Goal: Transaction & Acquisition: Purchase product/service

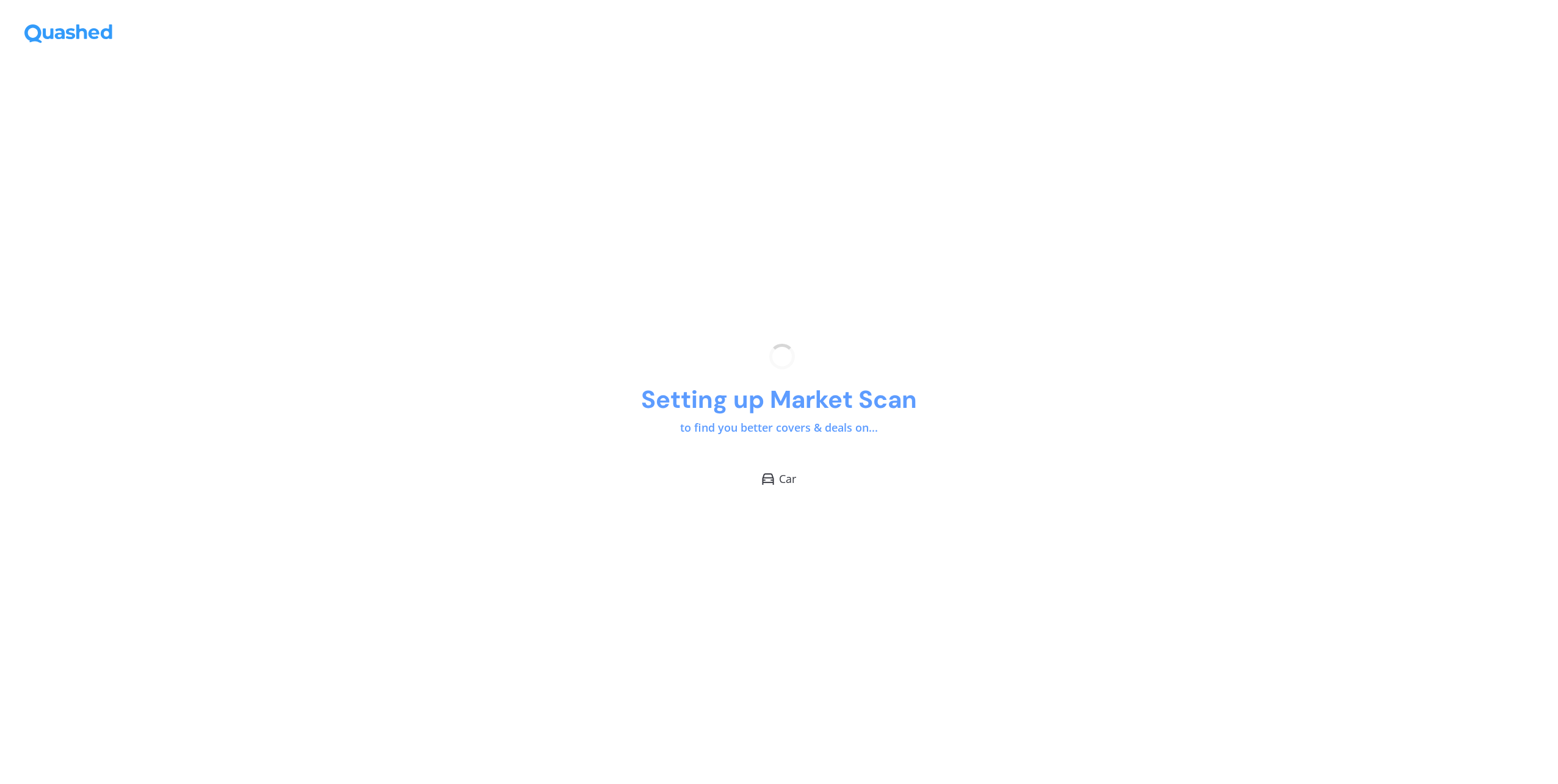
click at [896, 425] on div "Setting up Market Scan to find you better covers & deals on... Car" at bounding box center [779, 415] width 1558 height 737
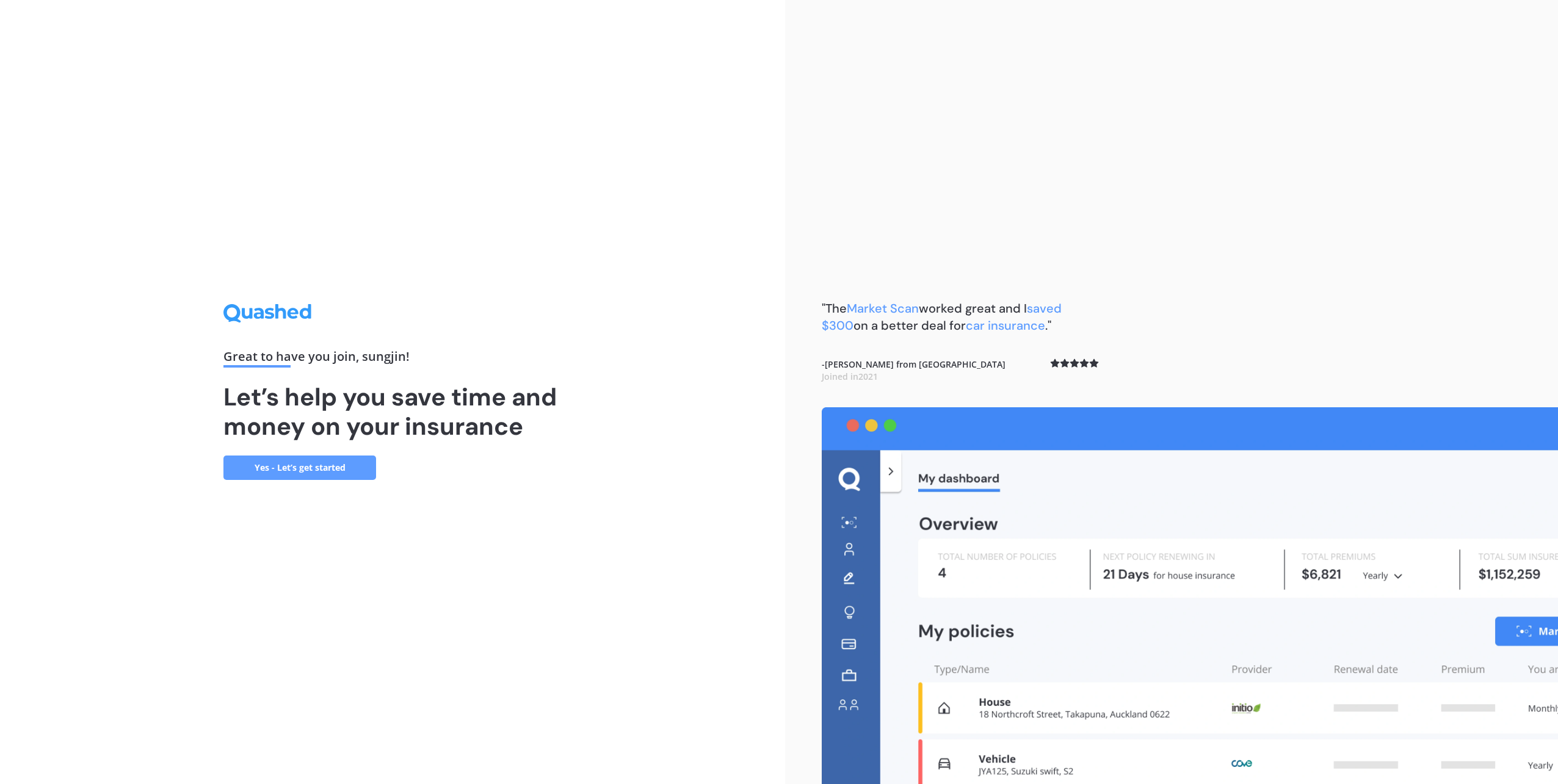
click at [342, 460] on link "Yes - Let’s get started" at bounding box center [299, 467] width 153 height 24
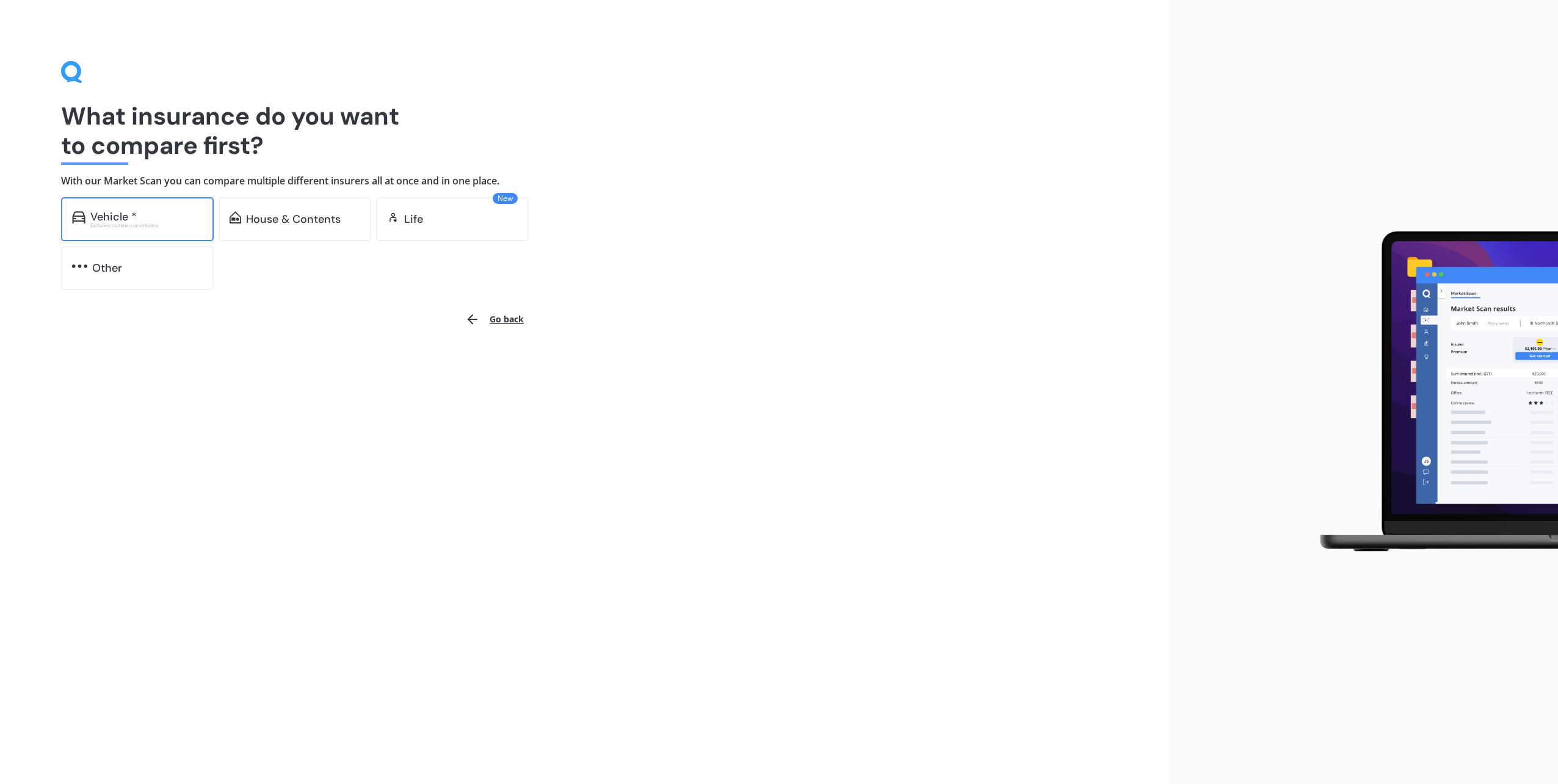
click at [148, 227] on div "Excludes commercial vehicles" at bounding box center [146, 225] width 113 height 5
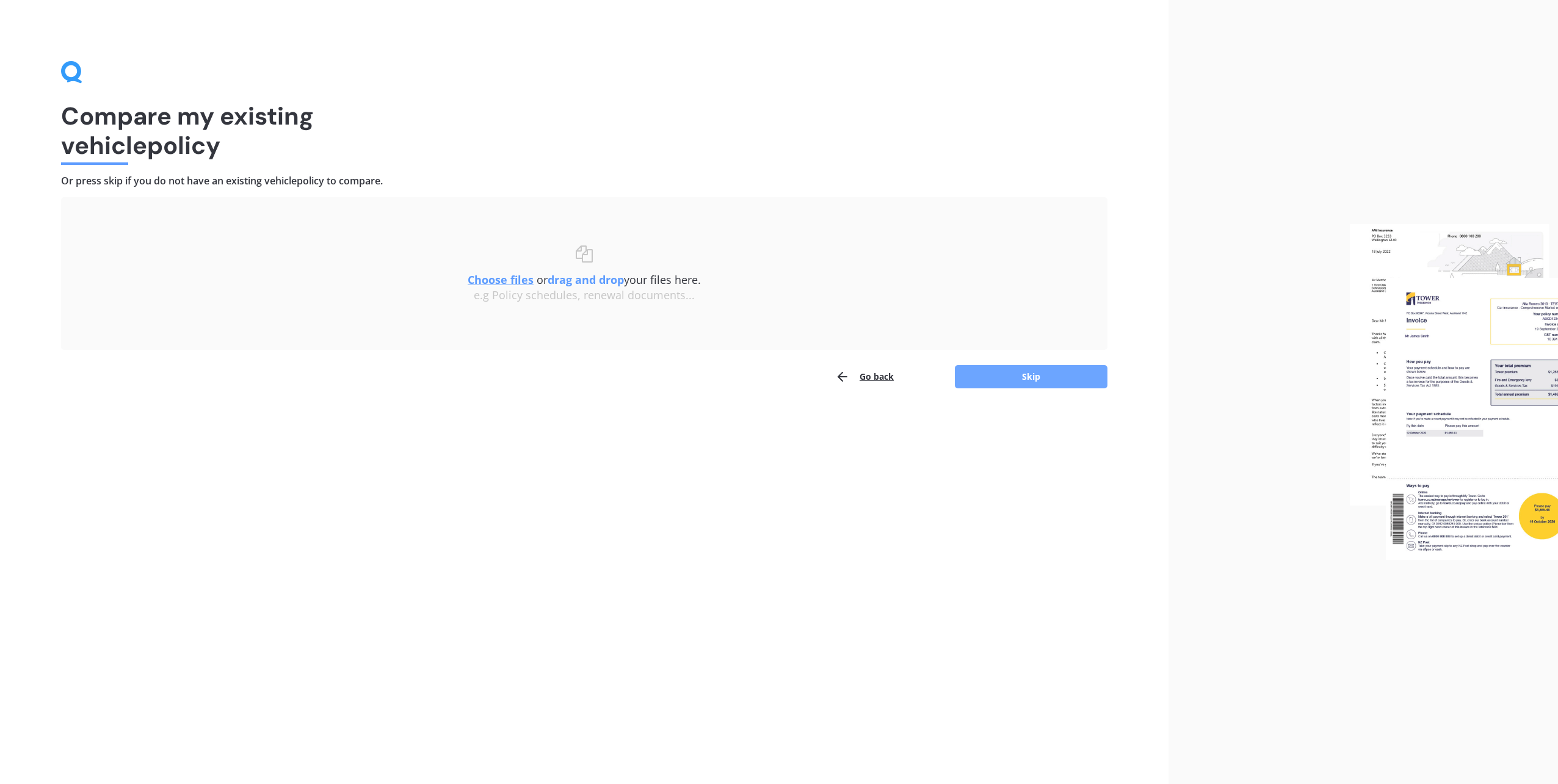
click at [1016, 379] on button "Skip" at bounding box center [1031, 377] width 153 height 23
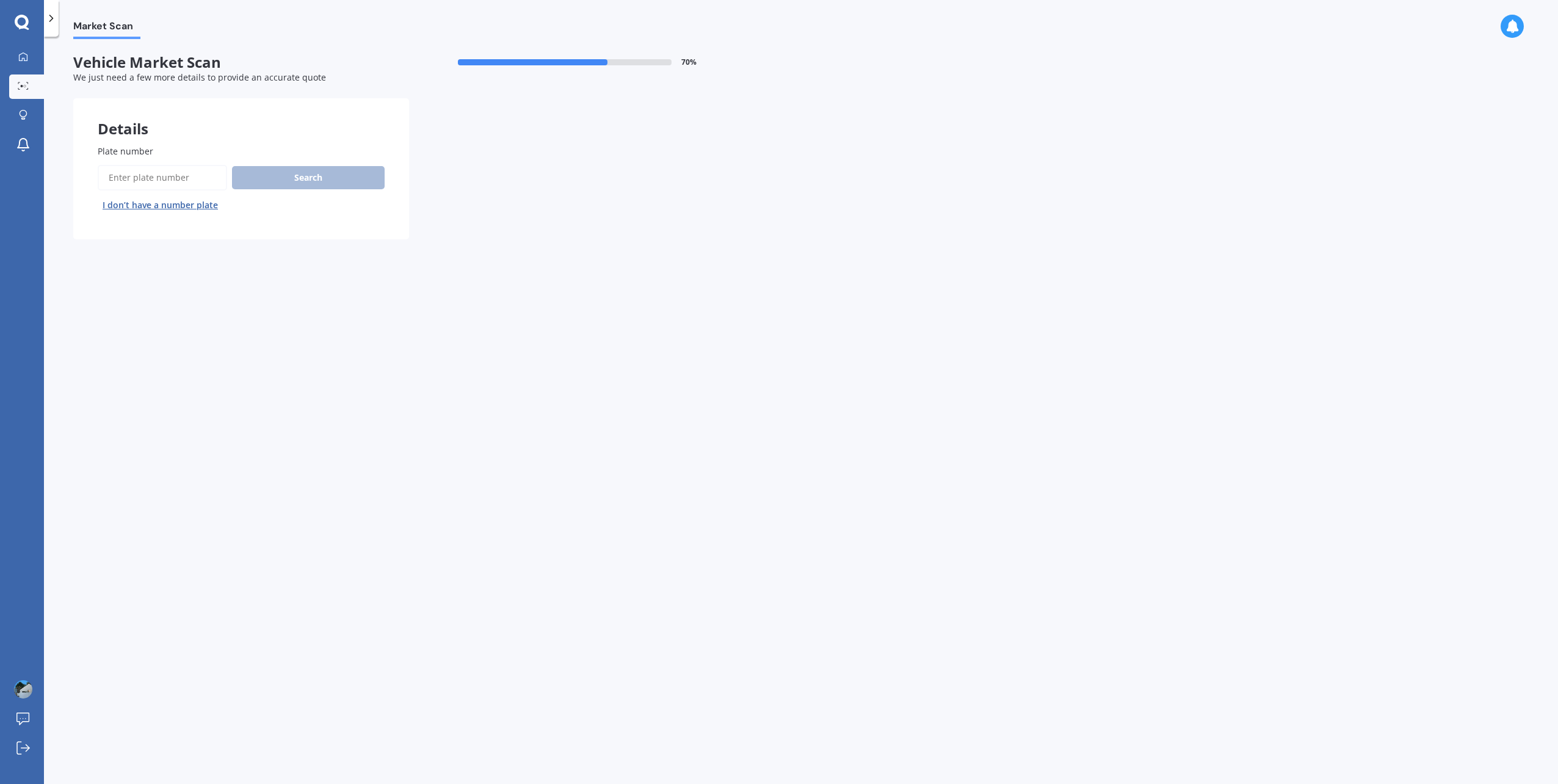
click at [159, 175] on input "Plate number" at bounding box center [162, 178] width 129 height 26
type input "rjr140"
click at [290, 182] on button "Search" at bounding box center [308, 178] width 153 height 23
select select "KIA"
select select "[DATE]"
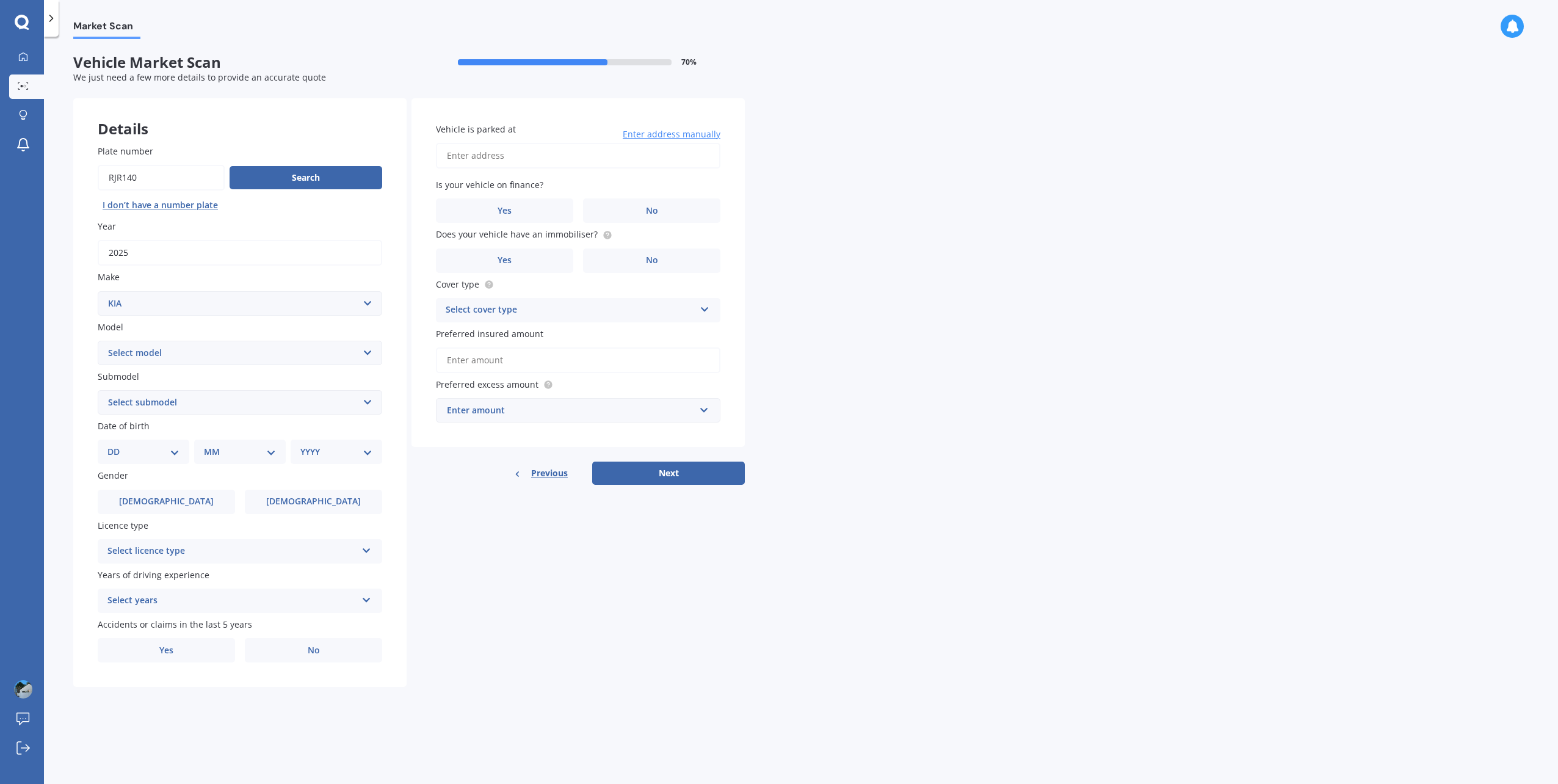
click at [530, 162] on input "Vehicle is parked at" at bounding box center [578, 155] width 285 height 26
click at [549, 157] on input "[STREET_ADDRESS]" at bounding box center [578, 155] width 285 height 26
click at [776, 182] on div "Market Scan Vehicle Market Scan 70 % We just need a few more details to provide…" at bounding box center [801, 412] width 1515 height 748
click at [641, 171] on div "Vehicle is parked at [STREET_ADDRESS] Enter address manually Is your vehicle on…" at bounding box center [578, 273] width 333 height 349
click at [646, 161] on input "[STREET_ADDRESS]" at bounding box center [578, 155] width 285 height 26
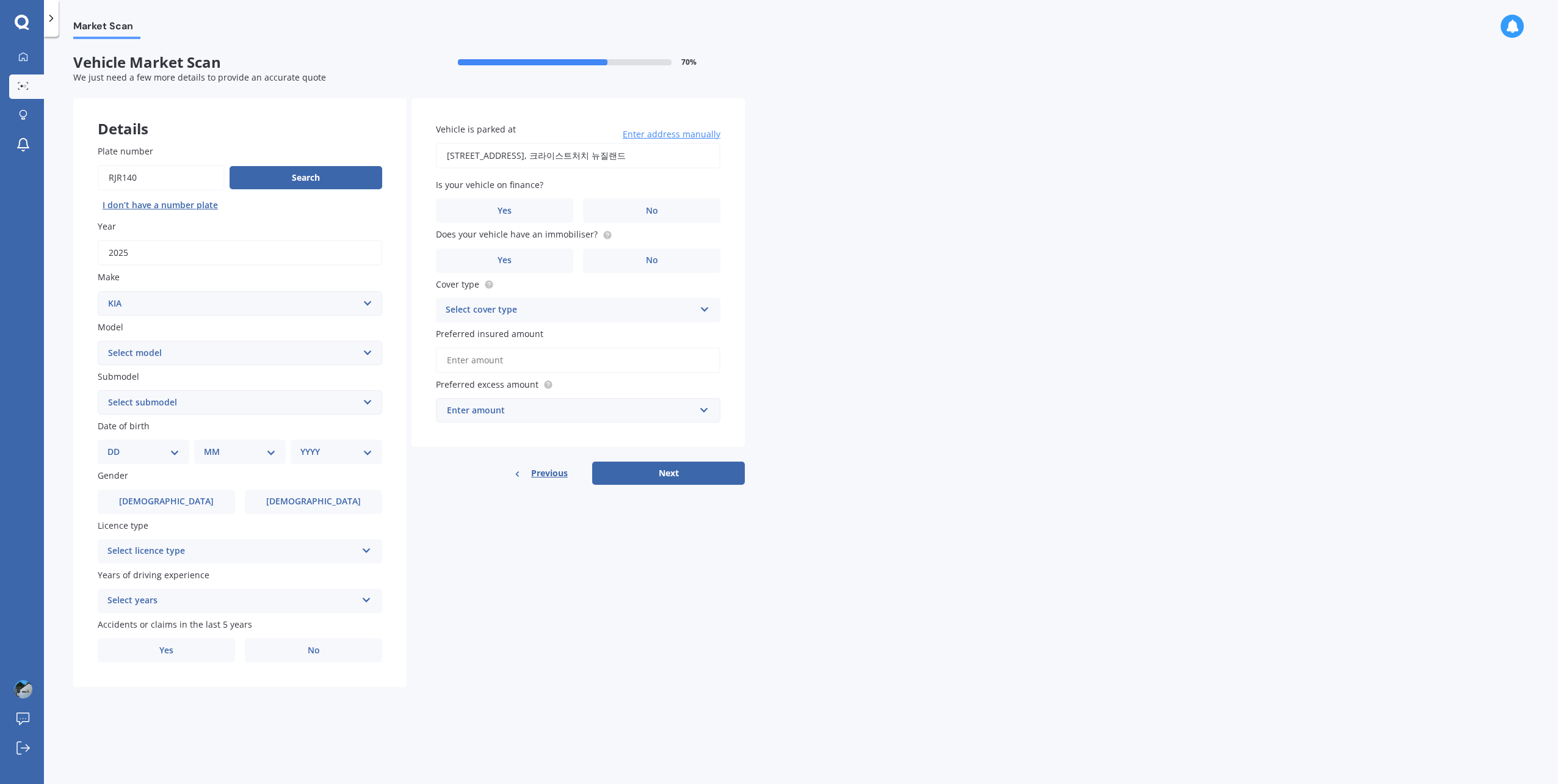
type input "[STREET_ADDRESS] 8014 [GEOGRAPHIC_DATA]"
click at [648, 215] on span "No" at bounding box center [652, 211] width 12 height 10
click at [0, 0] on input "No" at bounding box center [0, 0] width 0 height 0
click at [641, 256] on label "No" at bounding box center [652, 261] width 138 height 24
click at [0, 0] on input "No" at bounding box center [0, 0] width 0 height 0
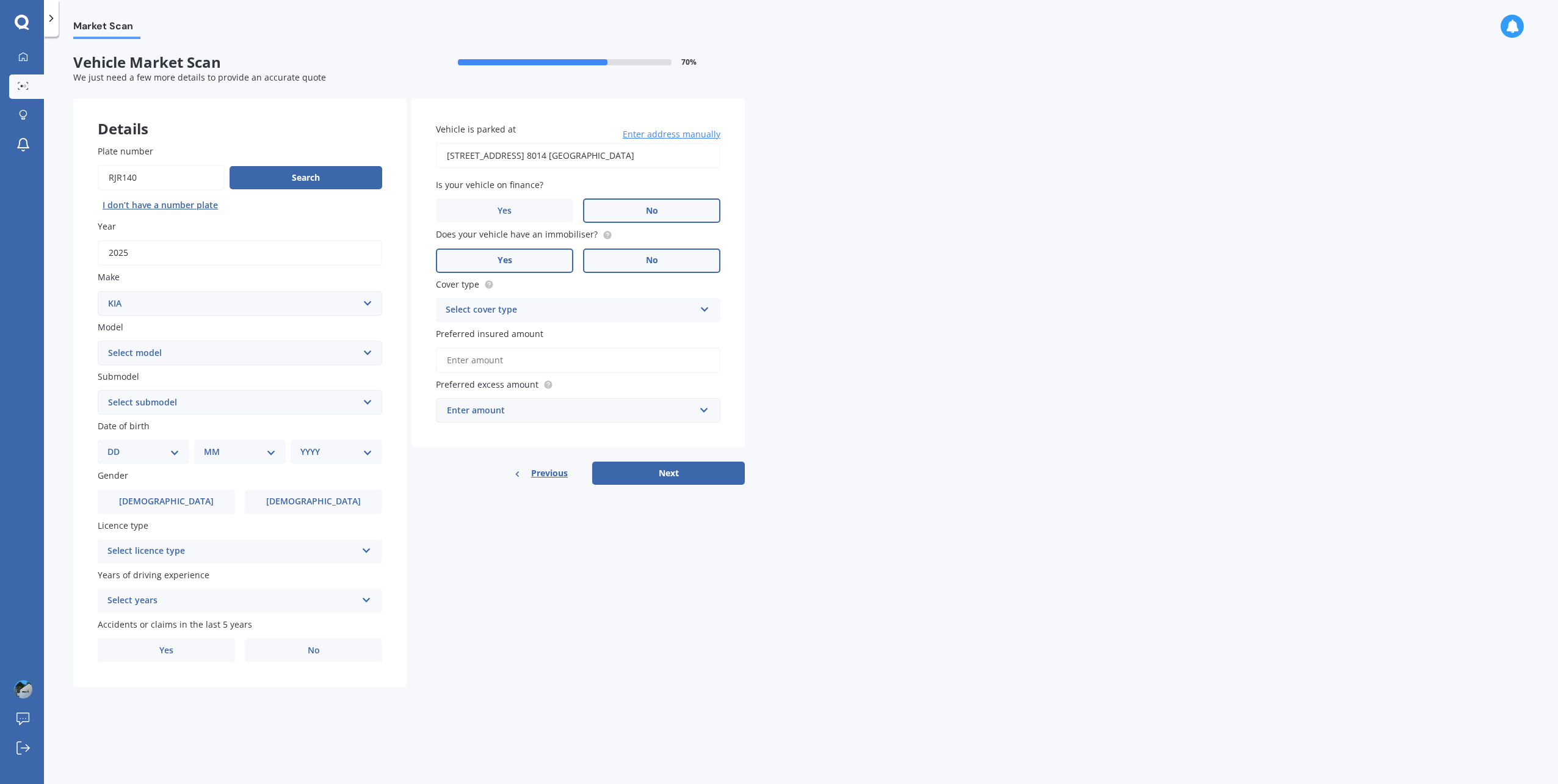
click at [501, 258] on span "Yes" at bounding box center [505, 260] width 15 height 10
click at [0, 0] on input "Yes" at bounding box center [0, 0] width 0 height 0
click at [544, 317] on div "Select cover type" at bounding box center [570, 310] width 249 height 15
click at [536, 340] on div "Comprehensive" at bounding box center [578, 334] width 283 height 22
click at [491, 365] on input "Preferred insured amount" at bounding box center [578, 360] width 285 height 26
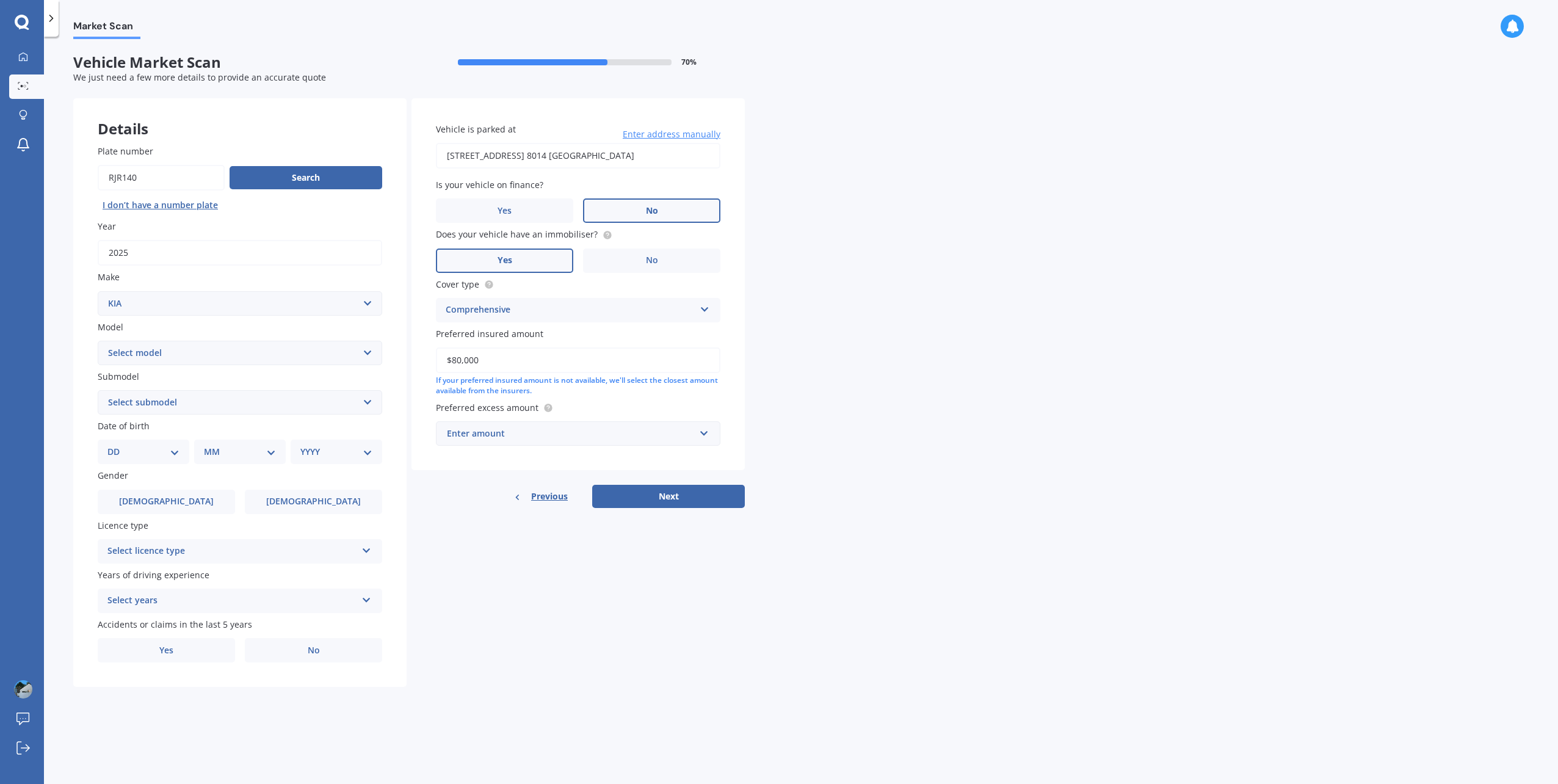
type input "$80,000"
click at [655, 440] on div "Enter amount" at bounding box center [571, 433] width 248 height 13
click at [611, 513] on div "$500" at bounding box center [578, 501] width 283 height 22
click at [480, 576] on div "Details Plate number Search I don’t have a number plate Year [DATE] Make Select…" at bounding box center [409, 393] width 672 height 589
click at [184, 407] on select "Select submodel (All) EX Limited LTD turbo diesel Premium Premium Diesel" at bounding box center [240, 402] width 285 height 24
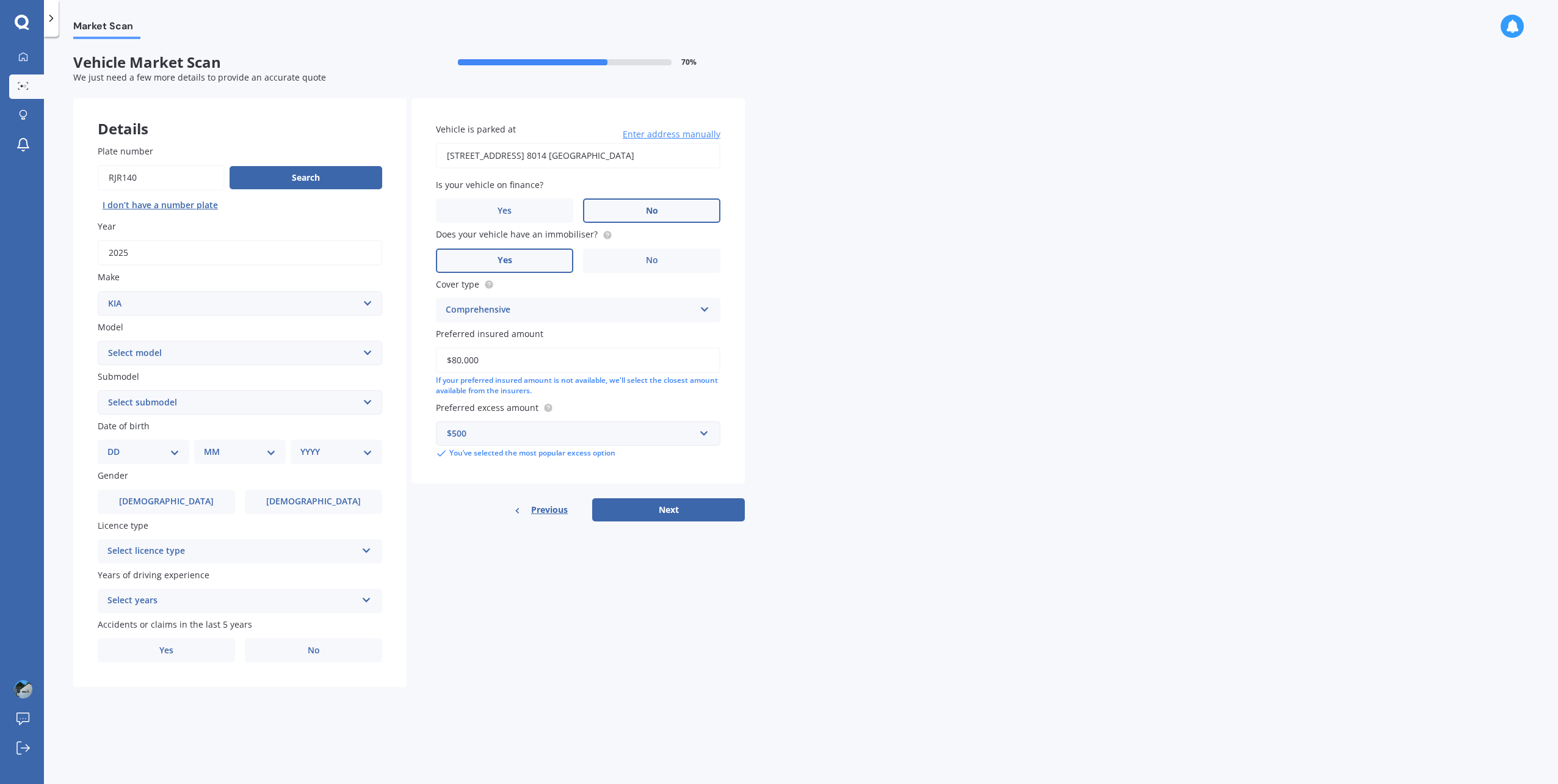
click at [184, 407] on select "Select submodel (All) EX Limited LTD turbo diesel Premium Premium Diesel" at bounding box center [240, 402] width 285 height 24
click at [169, 450] on select "DD 01 02 03 04 05 06 07 08 09 10 11 12 13 14 15 16 17 18 19 20 21 22 23 24 25 2…" at bounding box center [143, 451] width 72 height 13
select select "07"
click at [117, 446] on select "DD 01 02 03 04 05 06 07 08 09 10 11 12 13 14 15 16 17 18 19 20 21 22 23 24 25 2…" at bounding box center [143, 451] width 72 height 13
click at [272, 457] on select "MM 01 02 03 04 05 06 07 08 09 10 11 12" at bounding box center [242, 451] width 67 height 13
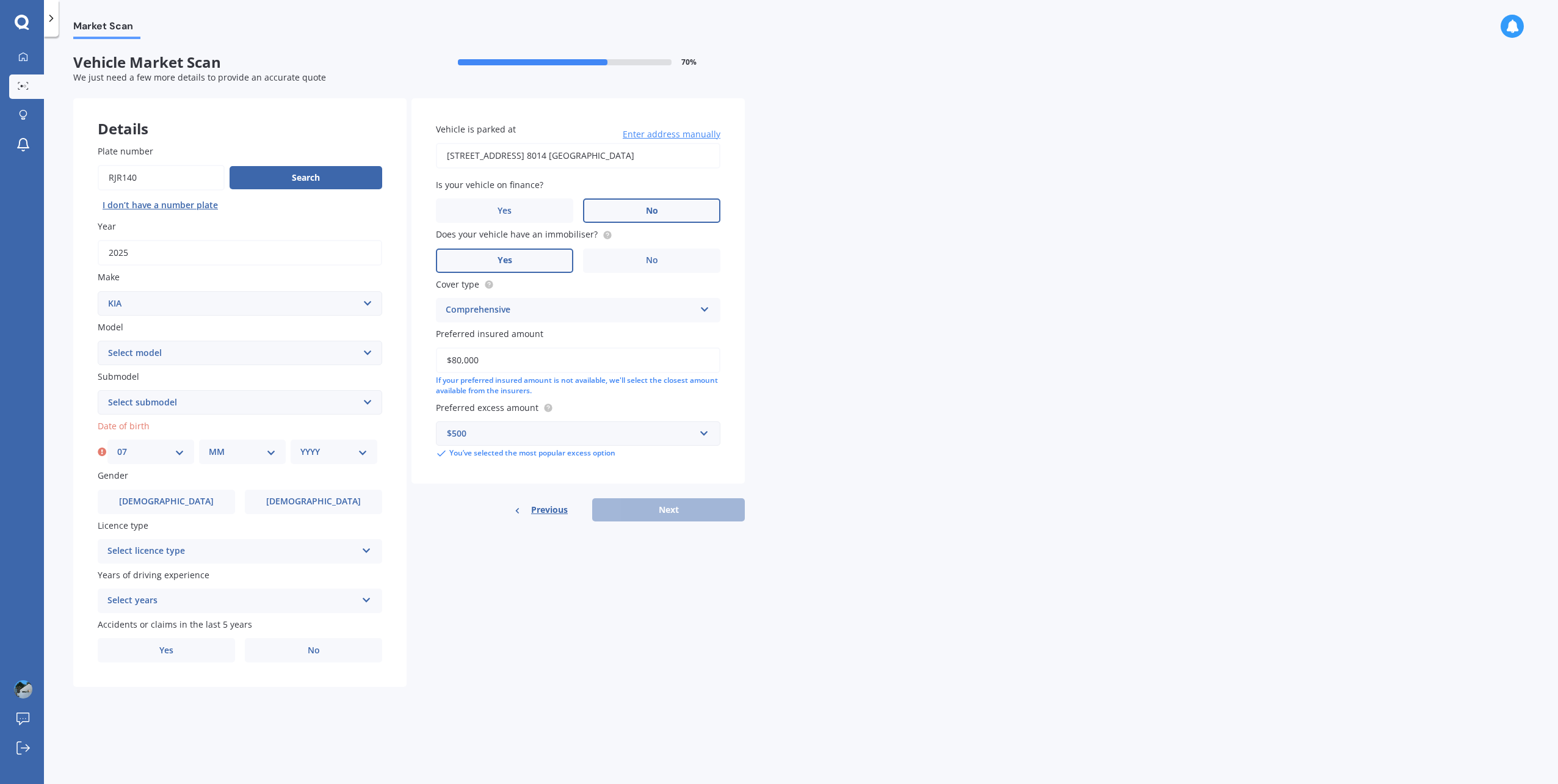
select select "06"
click at [209, 446] on select "MM 01 02 03 04 05 06 07 08 09 10 11 12" at bounding box center [242, 451] width 67 height 13
click at [336, 452] on select "YYYY 2025 2024 2023 2022 2021 2020 2019 2018 2017 2016 2015 2014 2013 2012 2011…" at bounding box center [334, 451] width 67 height 13
select select "1991"
click at [301, 446] on select "YYYY 2025 2024 2023 2022 2021 2020 2019 2018 2017 2016 2015 2014 2013 2012 2011…" at bounding box center [334, 451] width 67 height 13
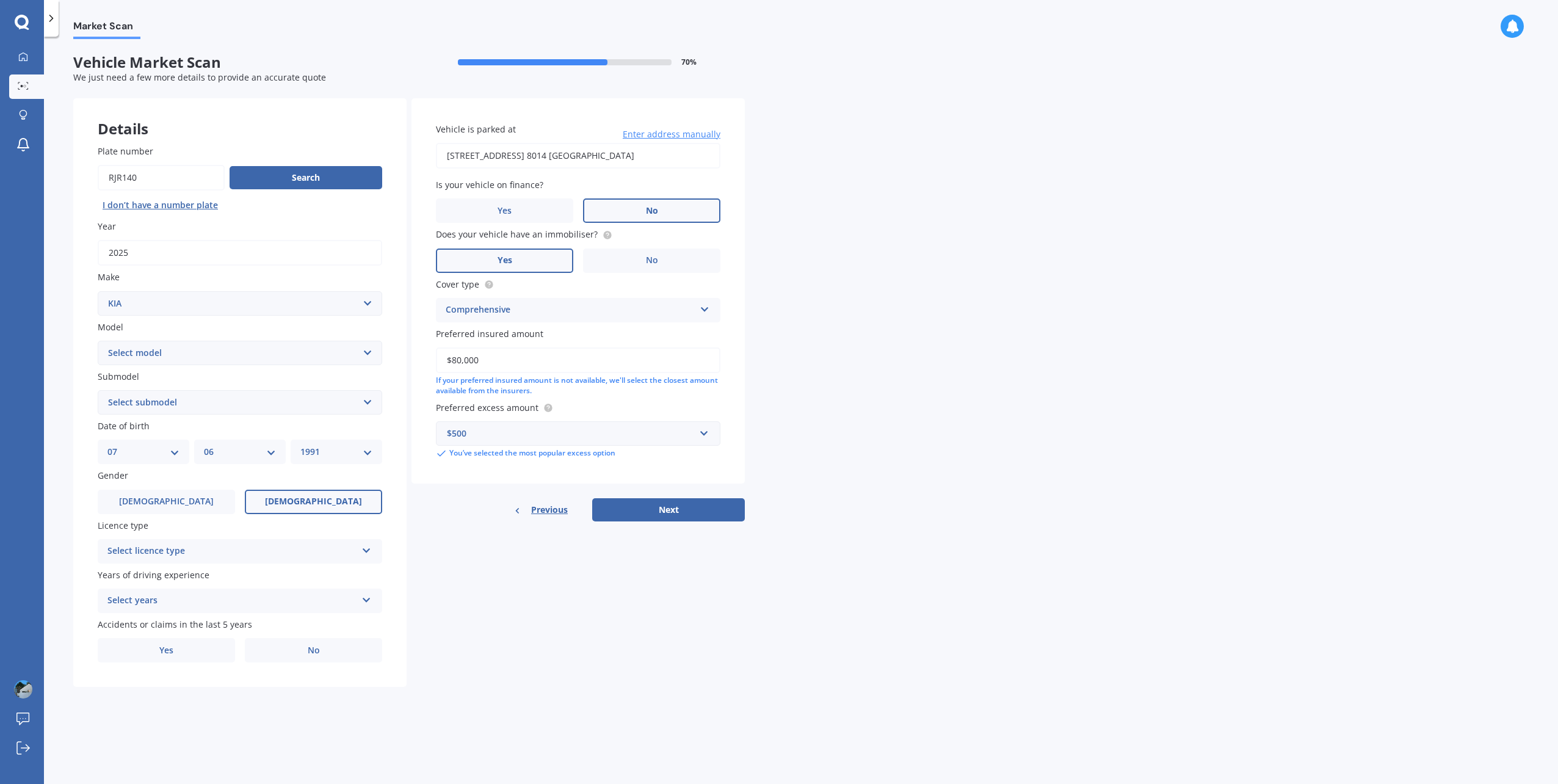
click at [288, 501] on label "[DEMOGRAPHIC_DATA]" at bounding box center [313, 502] width 138 height 24
click at [0, 0] on input "[DEMOGRAPHIC_DATA]" at bounding box center [0, 0] width 0 height 0
click at [239, 560] on div "Select licence type NZ Full NZ Restricted NZ Learners [GEOGRAPHIC_DATA] [GEOGRA…" at bounding box center [240, 551] width 285 height 24
click at [223, 578] on div "NZ Full" at bounding box center [240, 575] width 283 height 22
click at [209, 608] on div "Select years" at bounding box center [232, 600] width 249 height 15
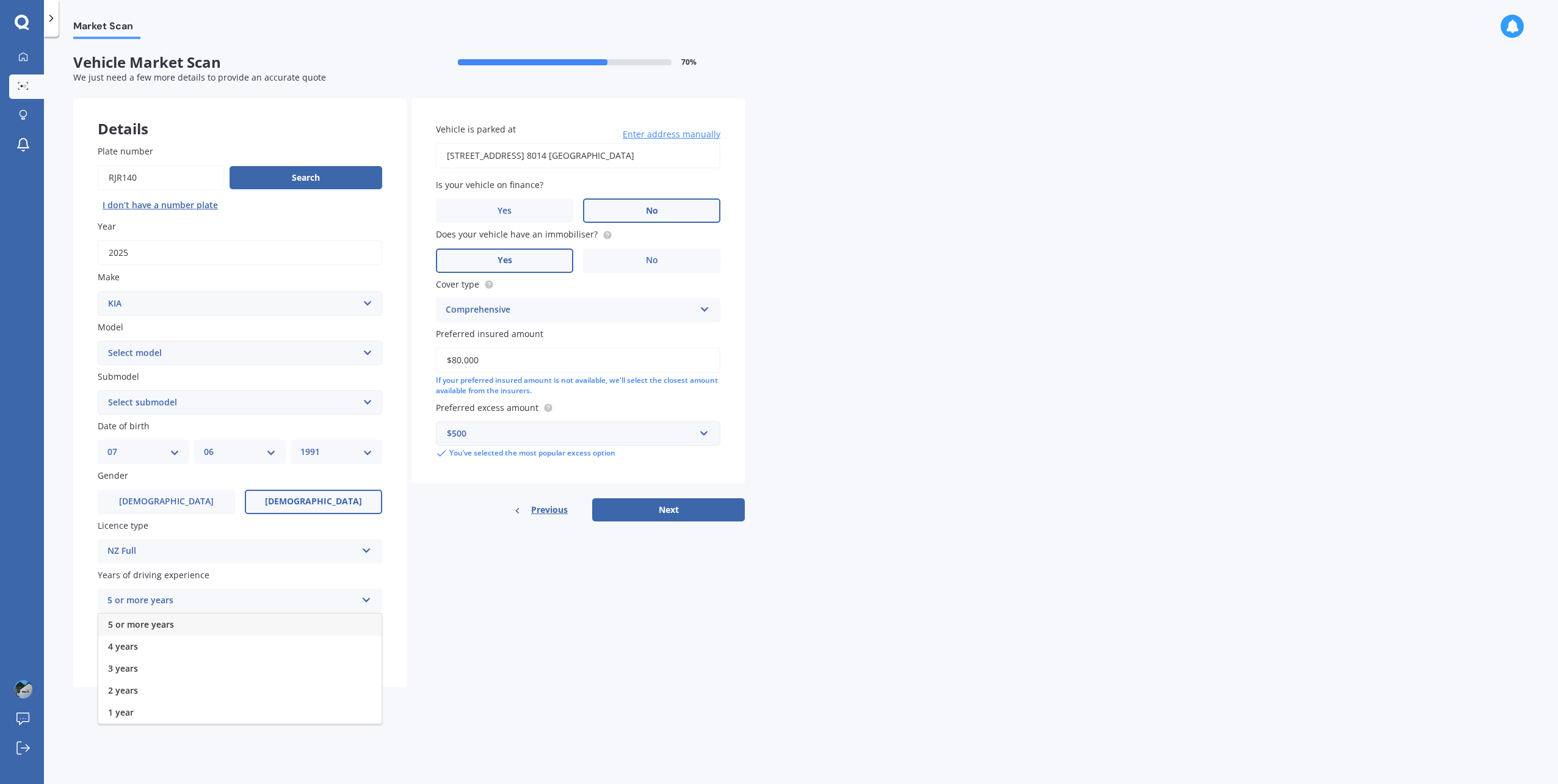
click at [221, 620] on div "5 or more years" at bounding box center [240, 624] width 283 height 22
click at [194, 661] on label "Yes" at bounding box center [166, 650] width 138 height 24
click at [0, 0] on input "Yes" at bounding box center [0, 0] width 0 height 0
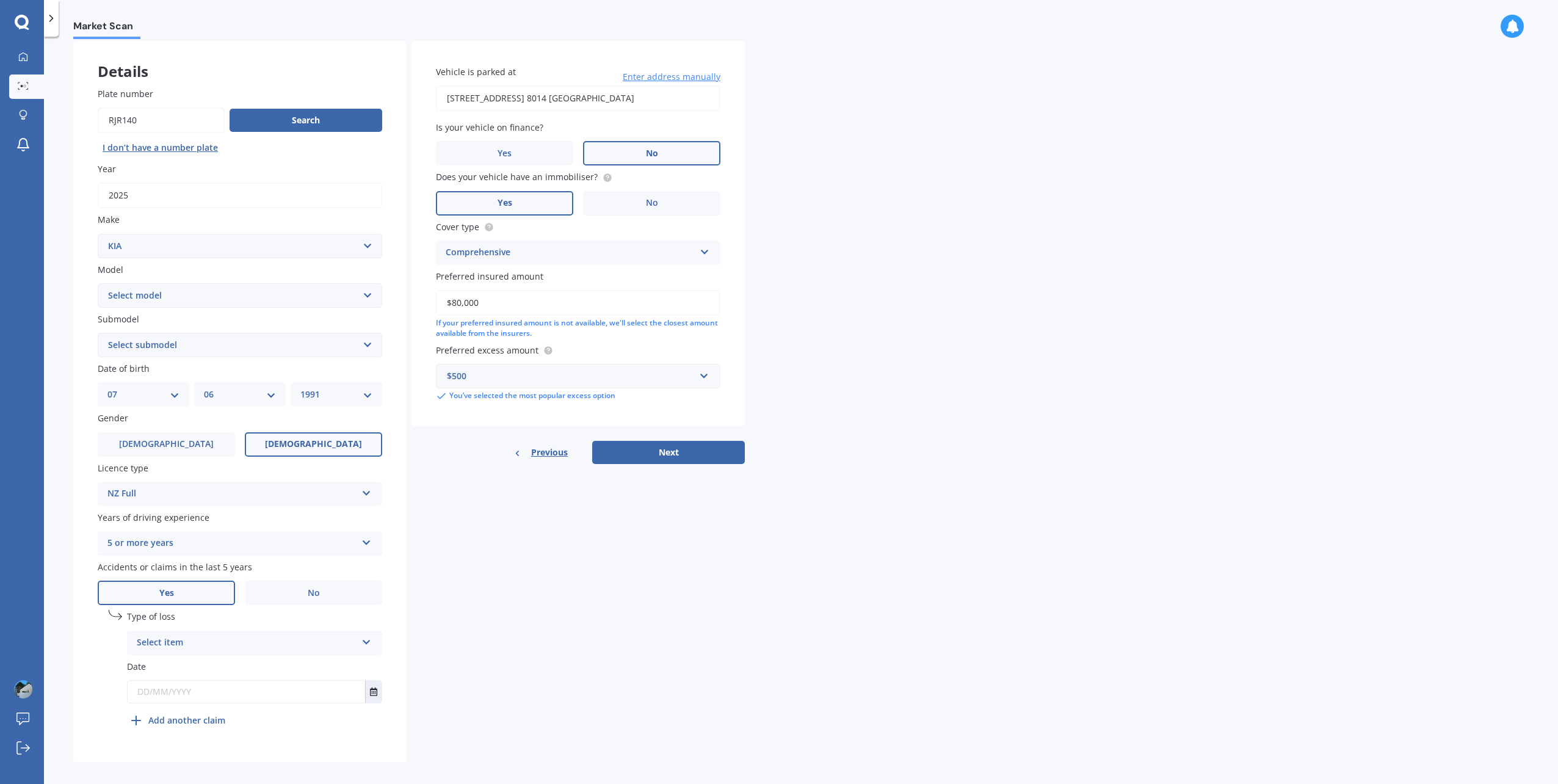
scroll to position [69, 0]
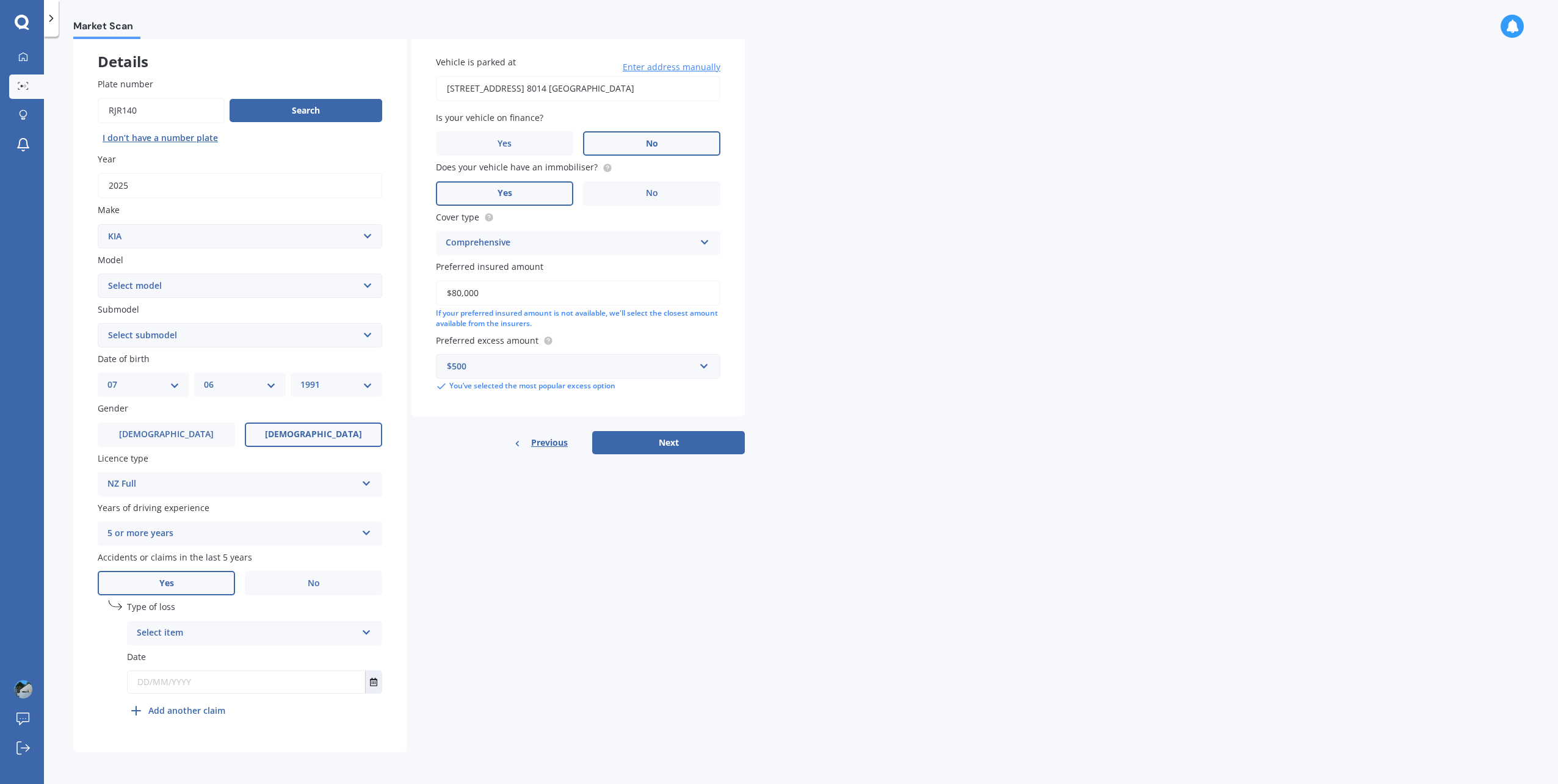
click at [236, 630] on div "Select item" at bounding box center [247, 633] width 220 height 15
click at [227, 679] on div "Not at fault accident" at bounding box center [255, 678] width 254 height 22
click at [214, 682] on input "text" at bounding box center [246, 682] width 237 height 22
type input "0"
type input "[DATE]"
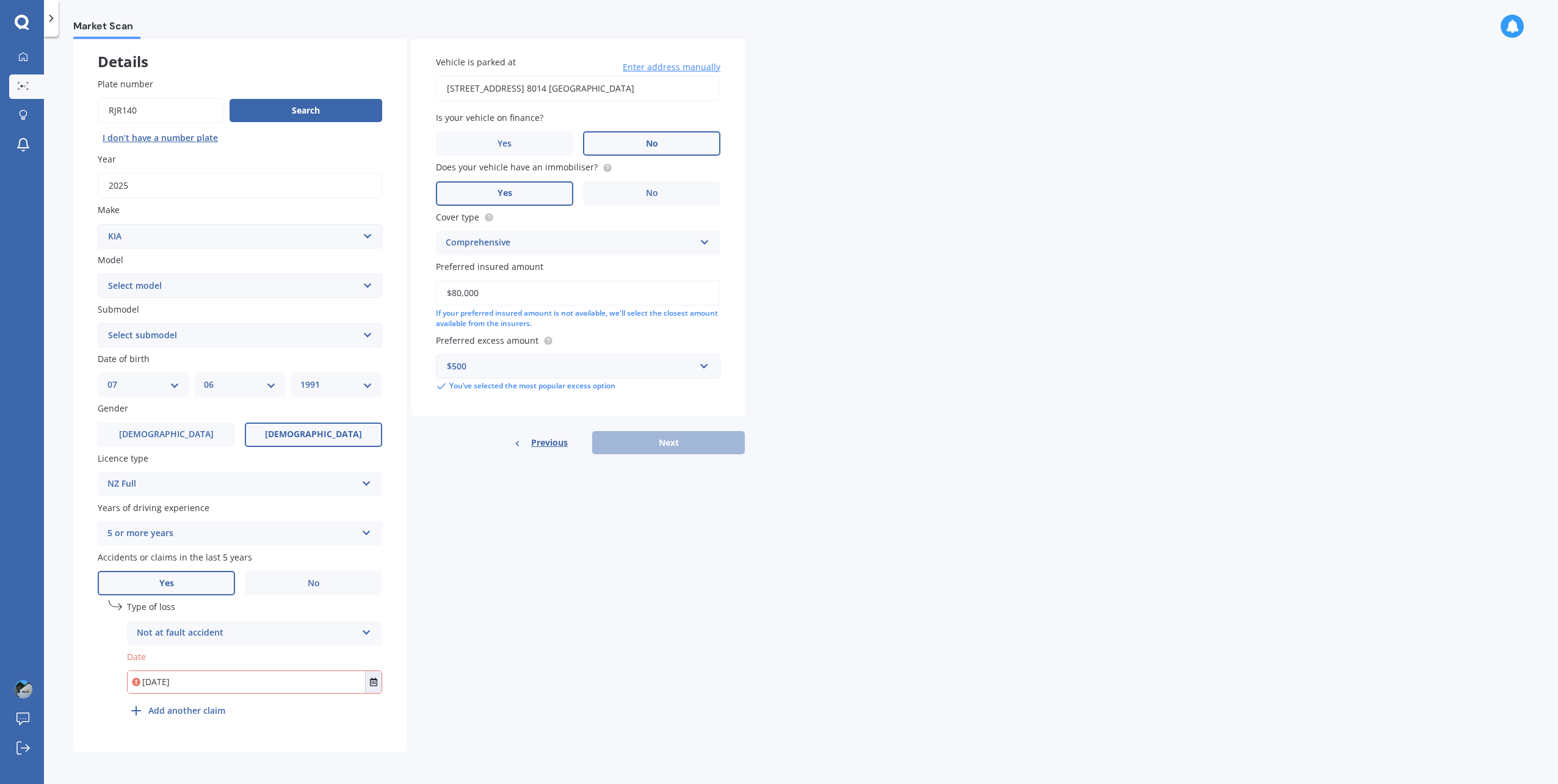
click at [411, 641] on div "Details Plate number Search I don’t have a number plate Year [DATE] Make Select…" at bounding box center [409, 391] width 672 height 721
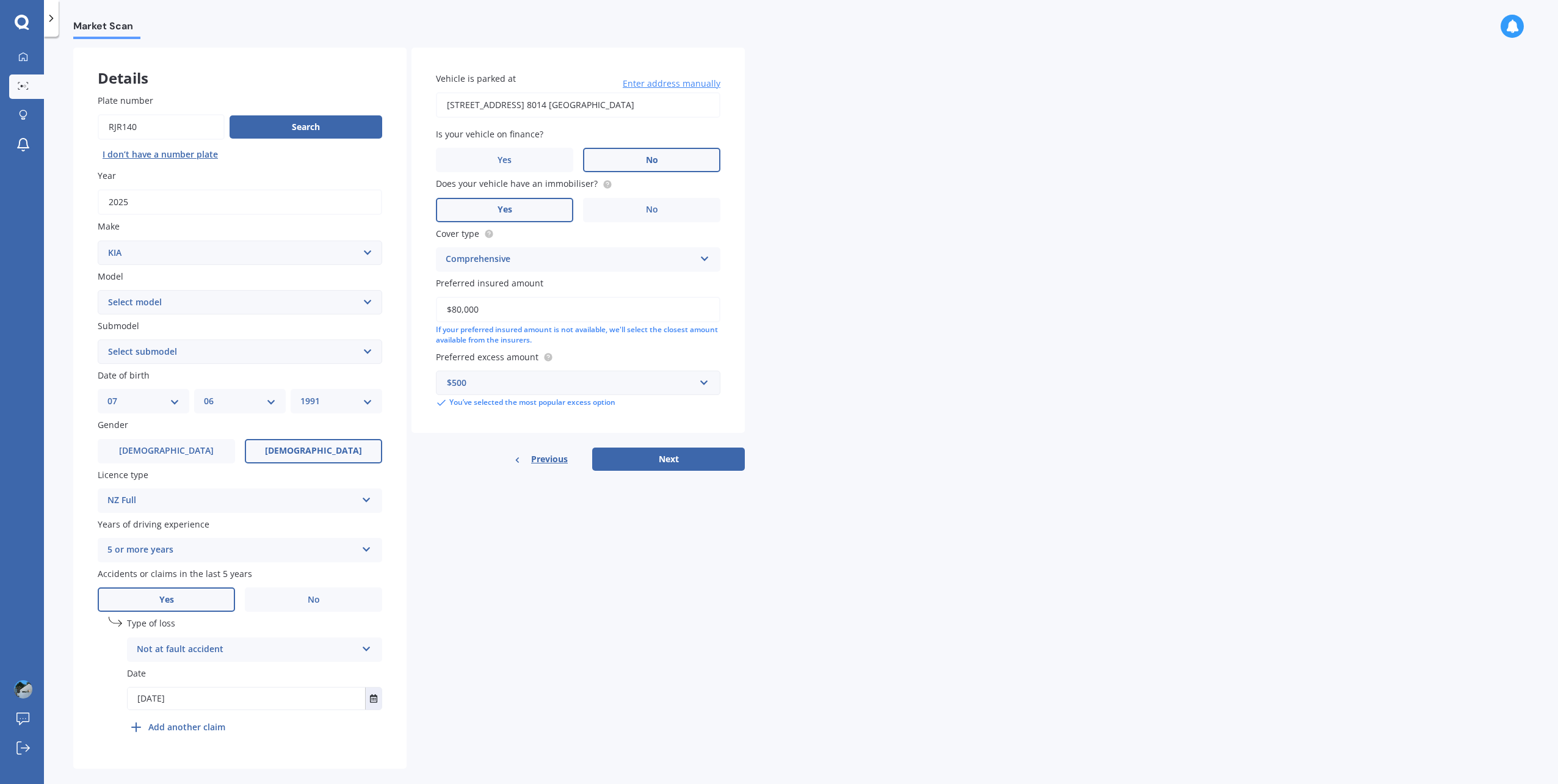
scroll to position [0, 0]
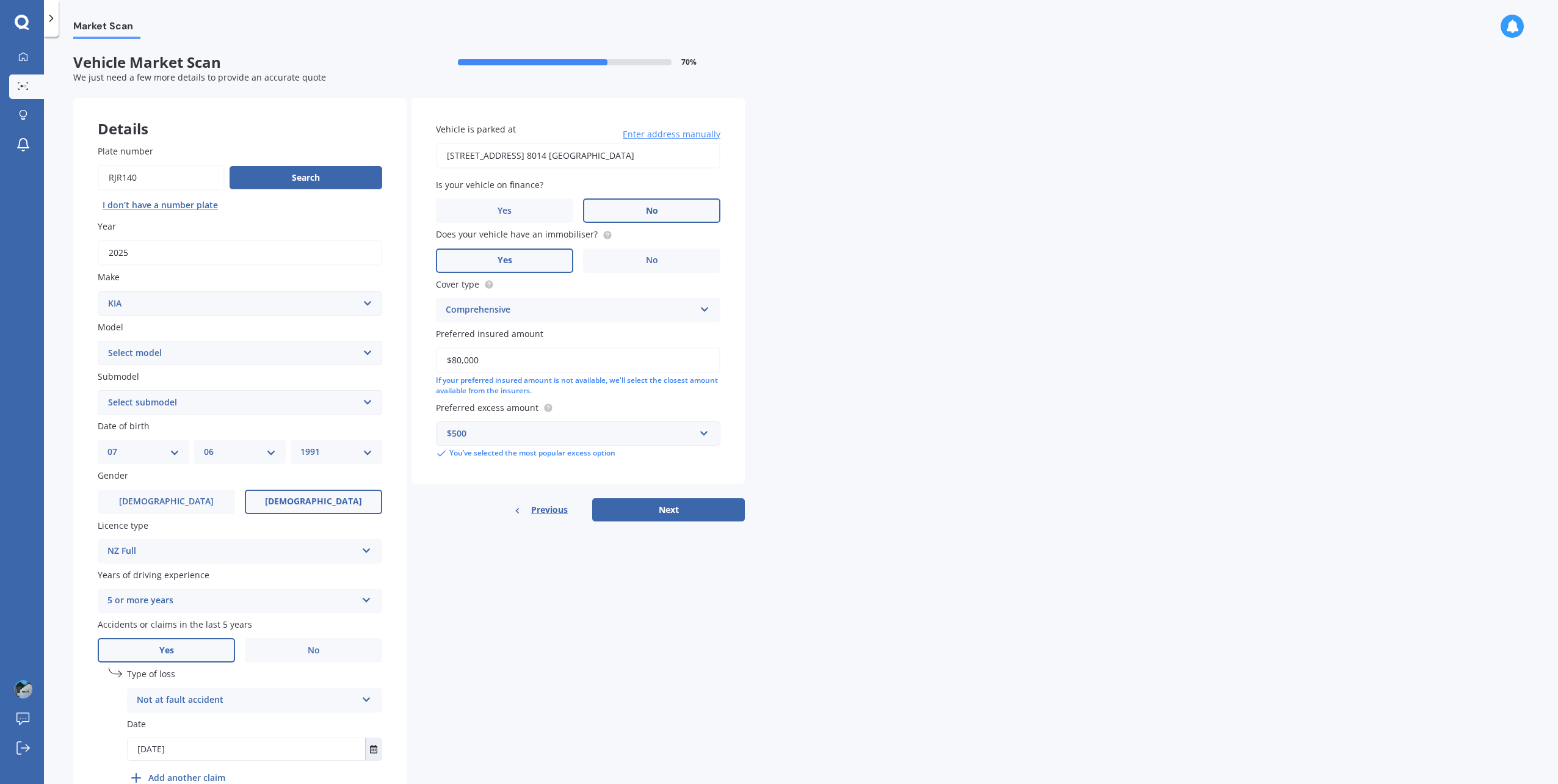
click at [656, 524] on div "Details Plate number Search I don’t have a number plate Year [DATE] Make Select…" at bounding box center [409, 459] width 672 height 721
click at [679, 507] on button "Next" at bounding box center [668, 510] width 153 height 23
click at [332, 411] on select "Select submodel (All) EX Limited LTD turbo diesel Premium Premium Diesel" at bounding box center [240, 402] width 285 height 24
select select "PREMIUM"
click at [98, 391] on select "Select submodel (All) EX Limited LTD turbo diesel Premium Premium Diesel" at bounding box center [240, 402] width 285 height 24
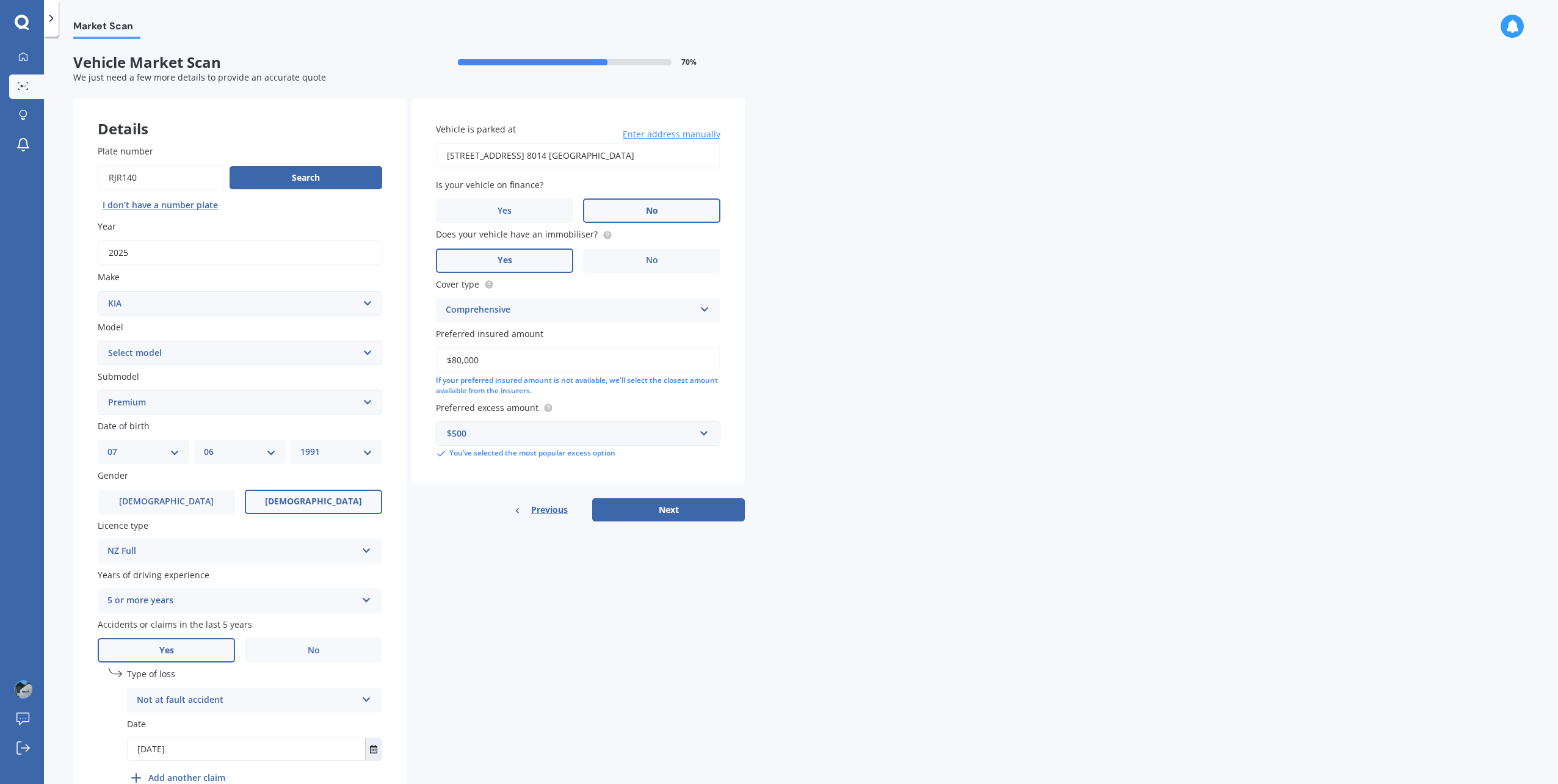
click at [557, 564] on div "Details Plate number Search I don’t have a number plate Year [DATE] Make Select…" at bounding box center [409, 459] width 672 height 721
click at [684, 518] on button "Next" at bounding box center [668, 510] width 153 height 23
select select "07"
select select "06"
select select "1991"
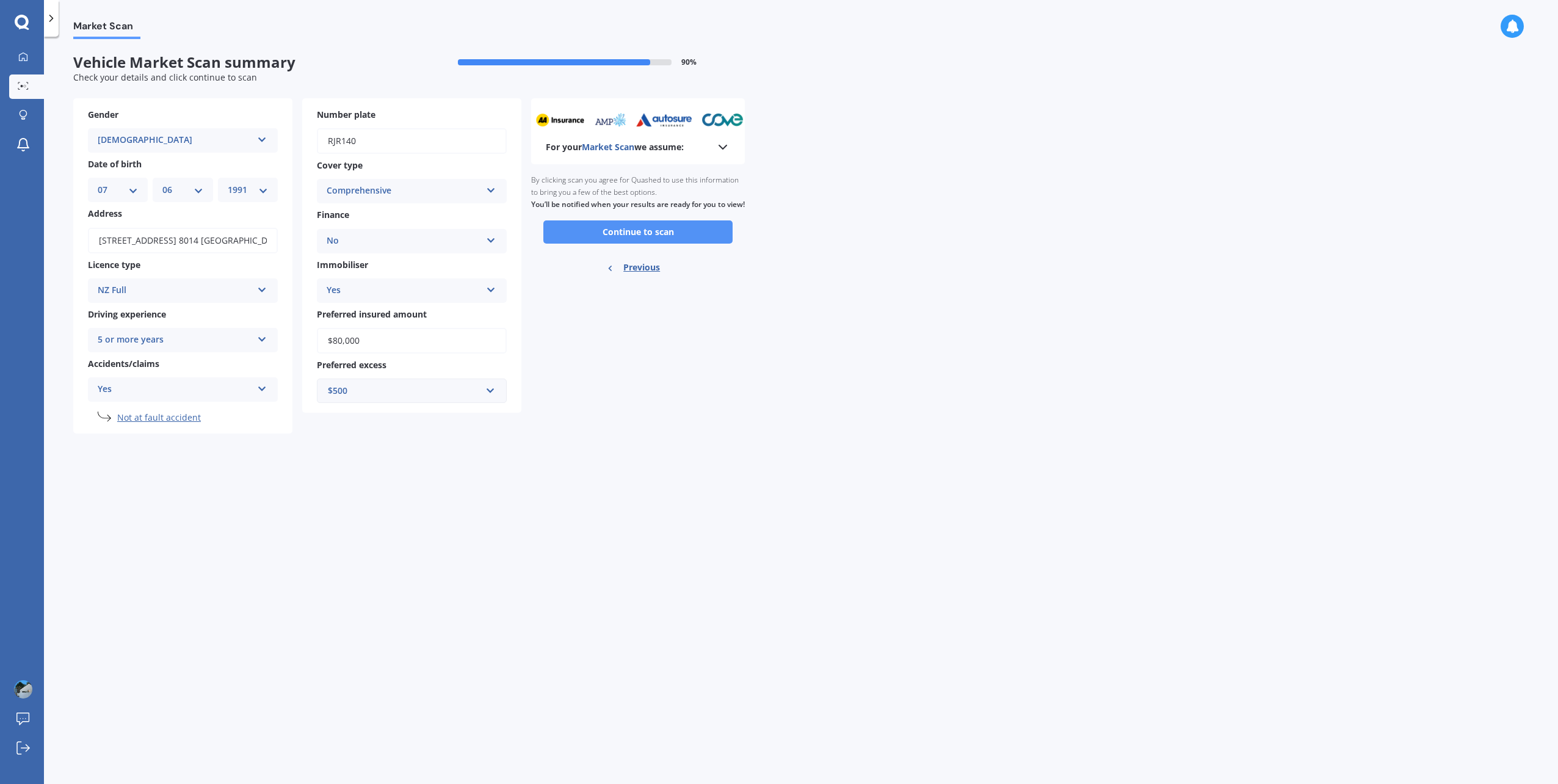
click at [649, 244] on button "Continue to scan" at bounding box center [638, 232] width 189 height 23
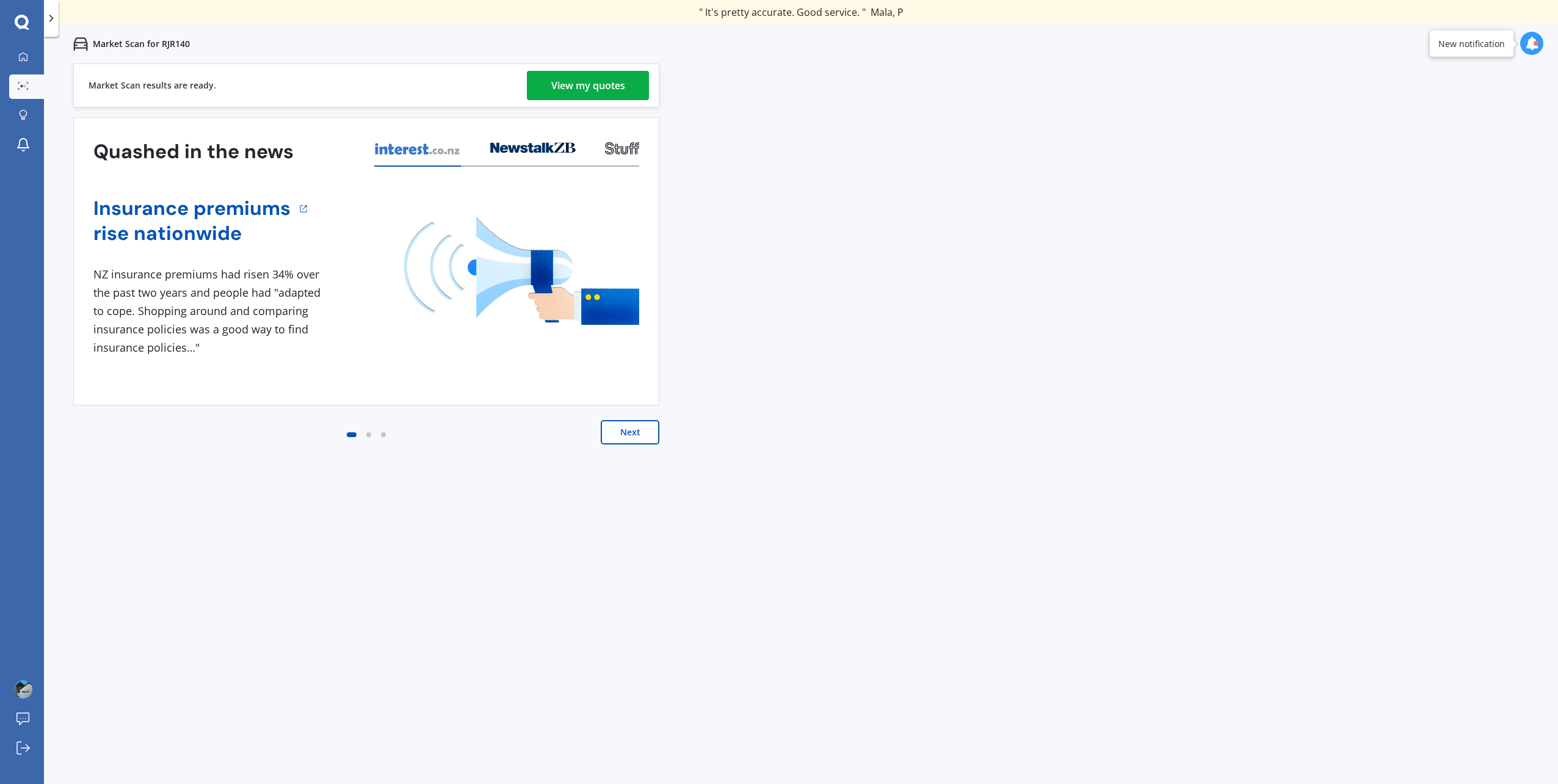
click at [604, 88] on div "View my quotes" at bounding box center [588, 86] width 74 height 29
